Goal: Check status

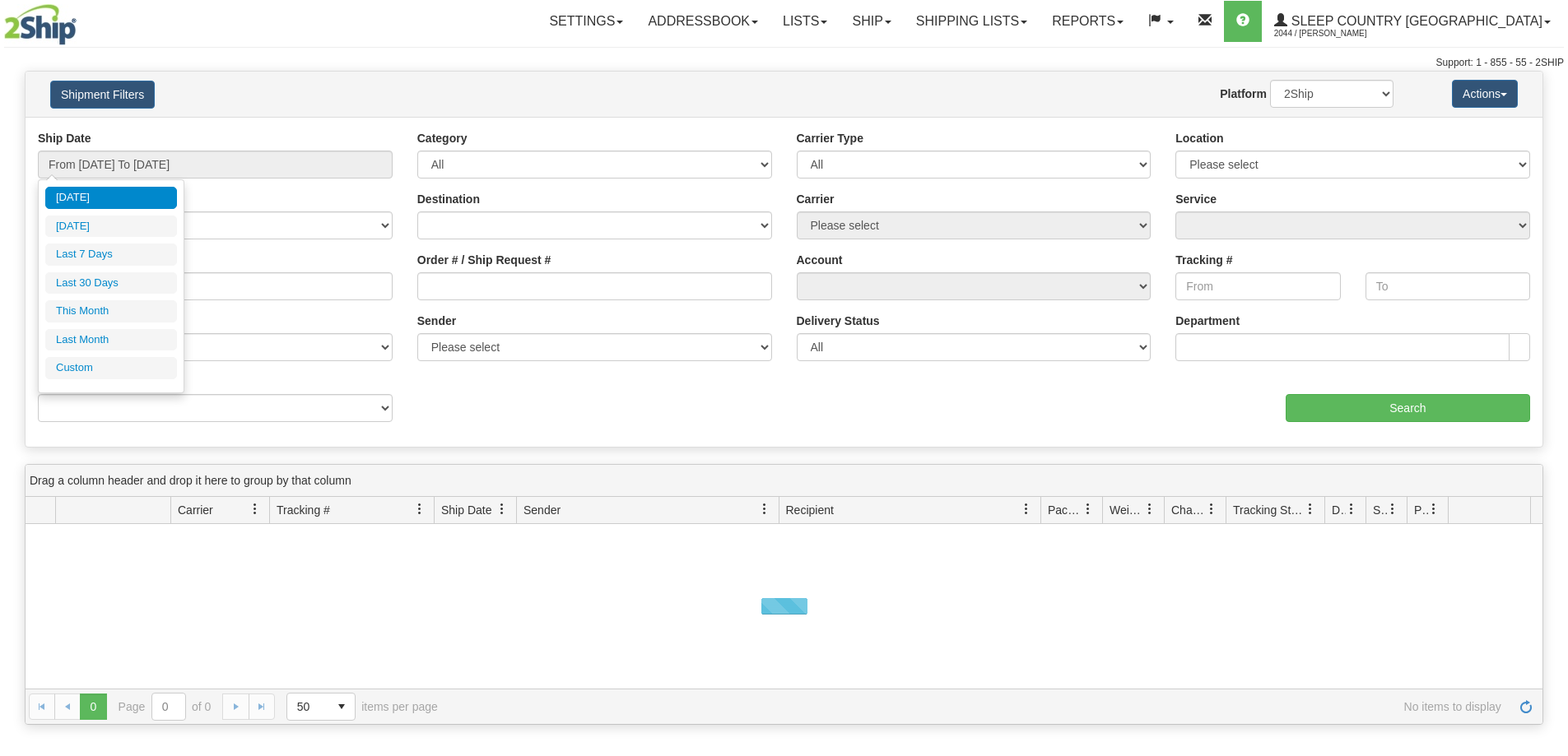
click at [145, 166] on input "From [DATE] To [DATE]" at bounding box center [214, 165] width 355 height 28
click at [150, 283] on li "Last 30 Days" at bounding box center [111, 284] width 132 height 23
type input "From [DATE] To [DATE]"
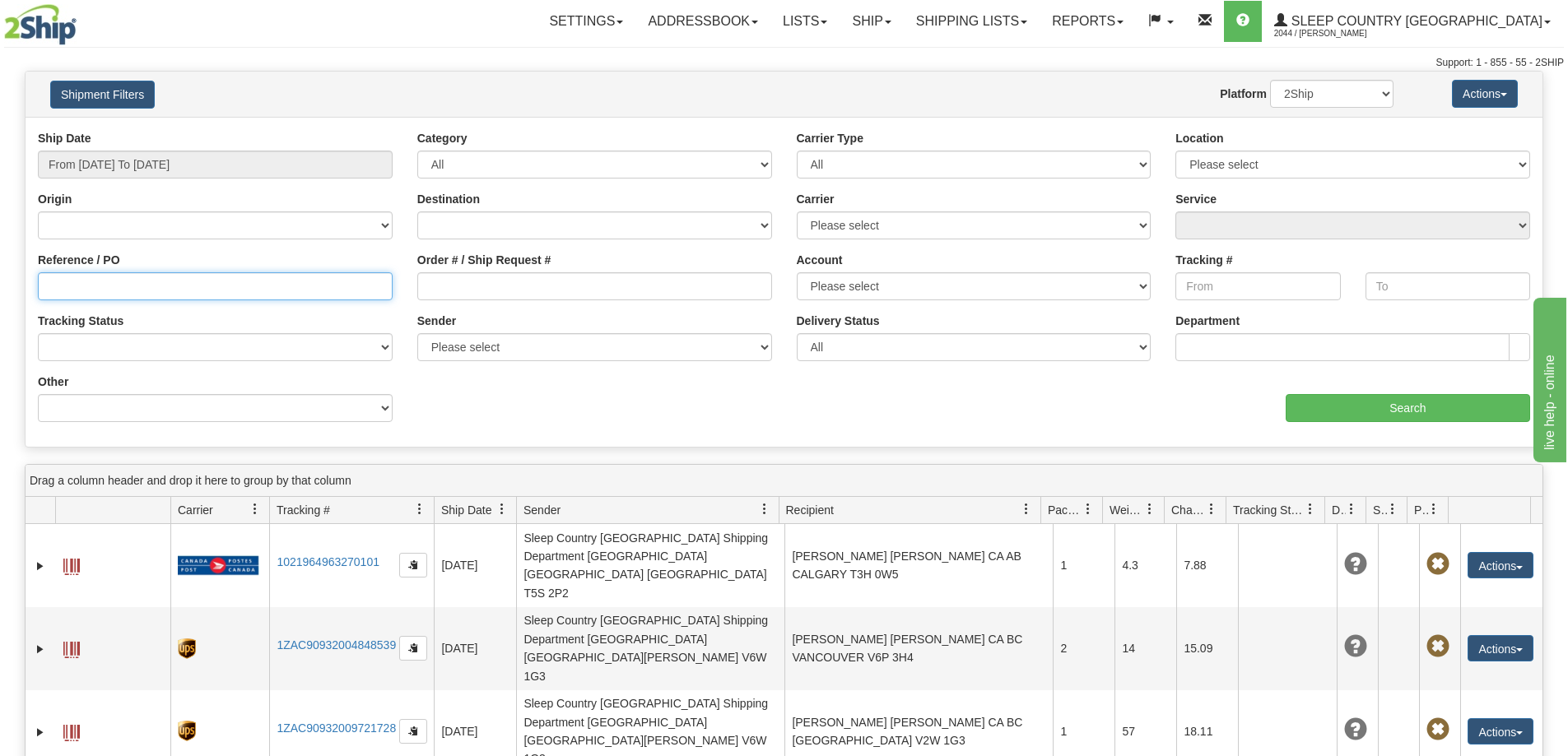
click at [50, 280] on input "Reference / PO" at bounding box center [214, 287] width 355 height 28
paste input "9000I026570"
type input "9000I026570"
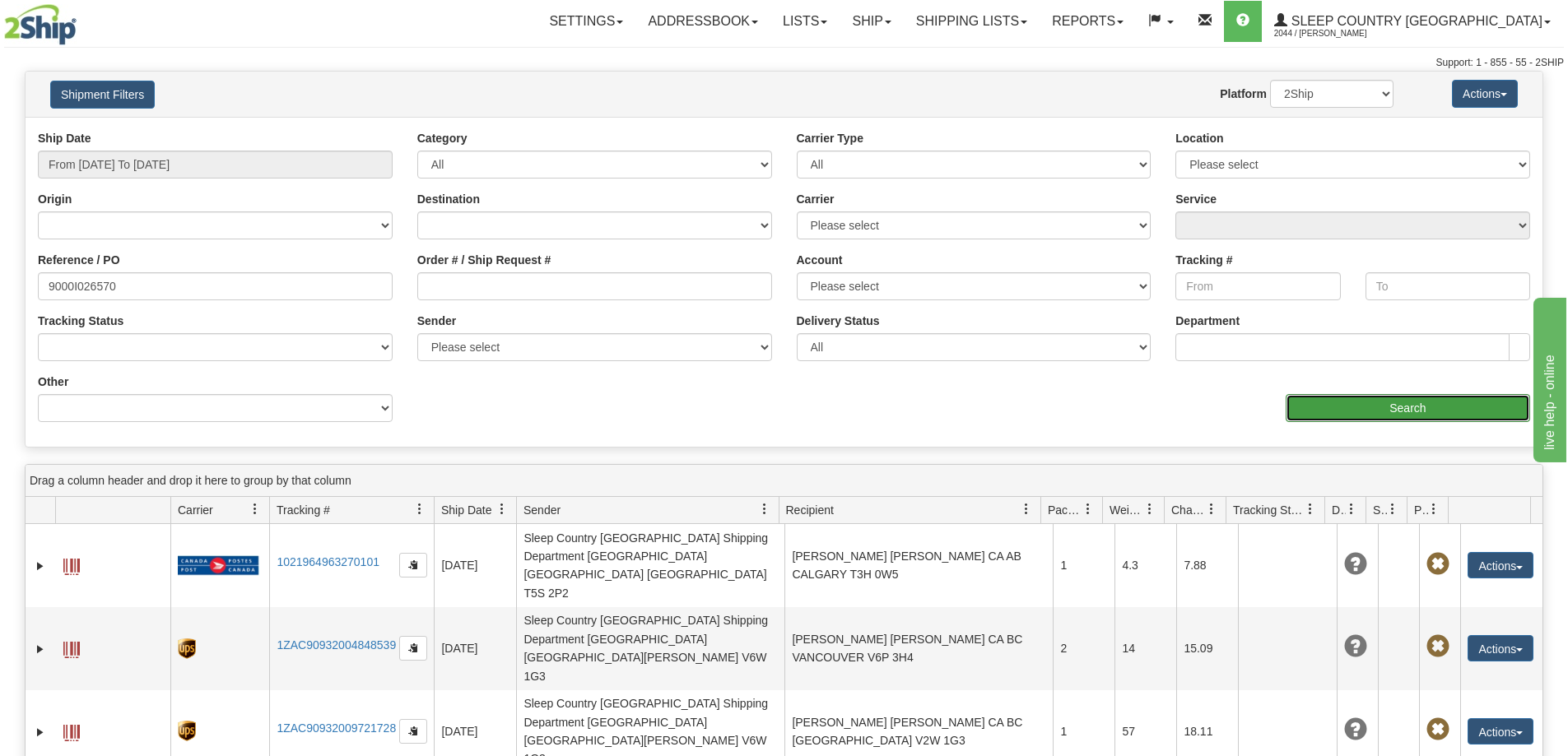
click at [1420, 411] on input "Search" at bounding box center [1408, 408] width 245 height 28
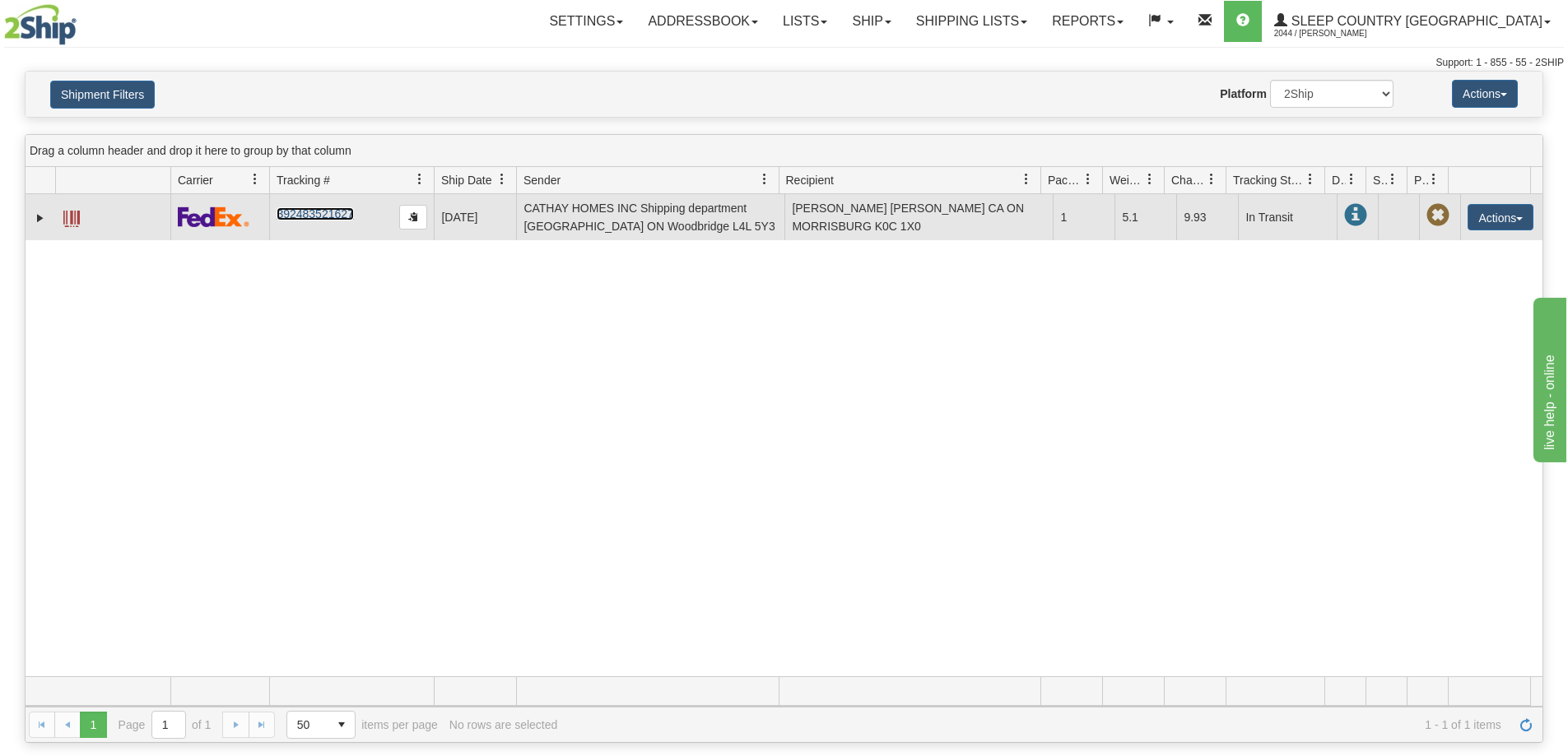
click at [321, 211] on link "392483521627" at bounding box center [314, 214] width 76 height 13
